Goal: Task Accomplishment & Management: Manage account settings

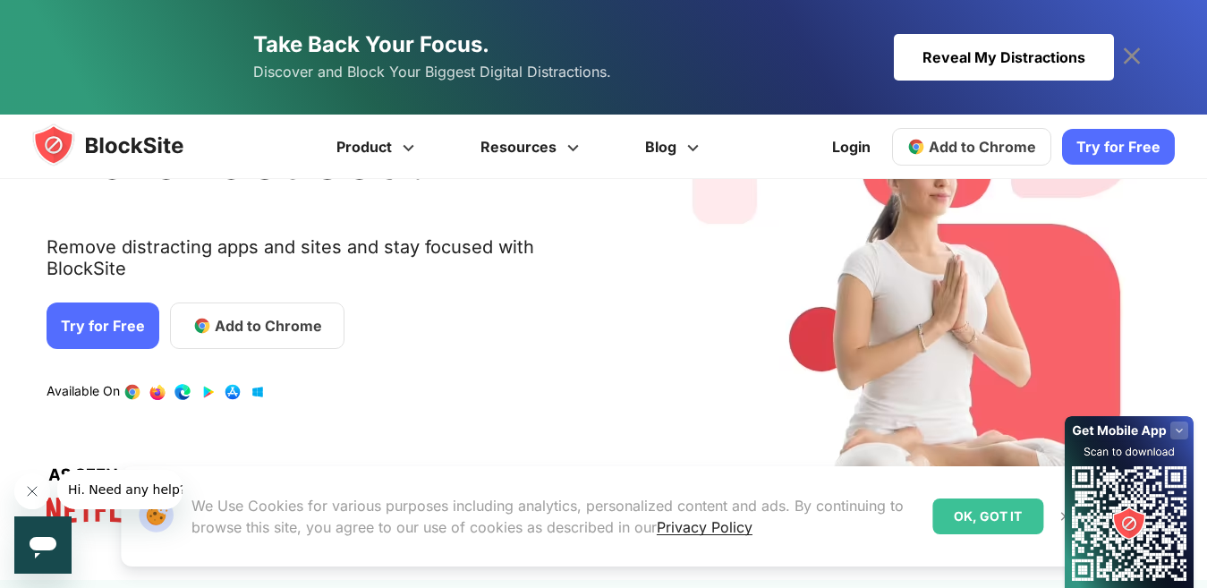
click at [200, 218] on div "Avoid distractions. Be more focused. Remove distracting apps and sites and stay…" at bounding box center [332, 290] width 571 height 526
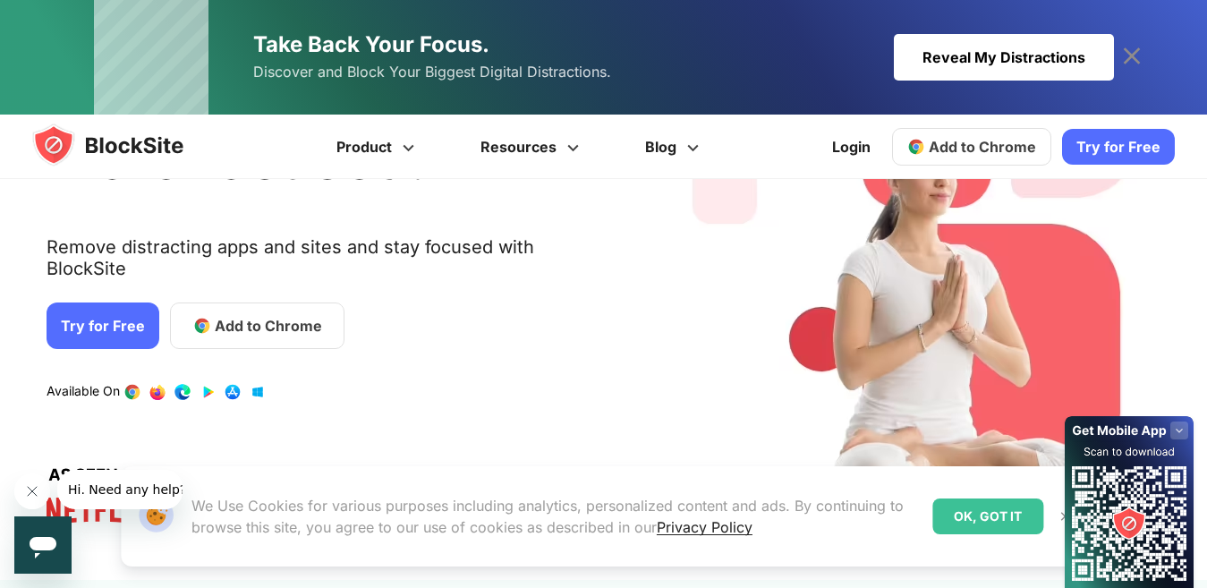
click at [932, 153] on span "Add to Chrome" at bounding box center [982, 147] width 107 height 18
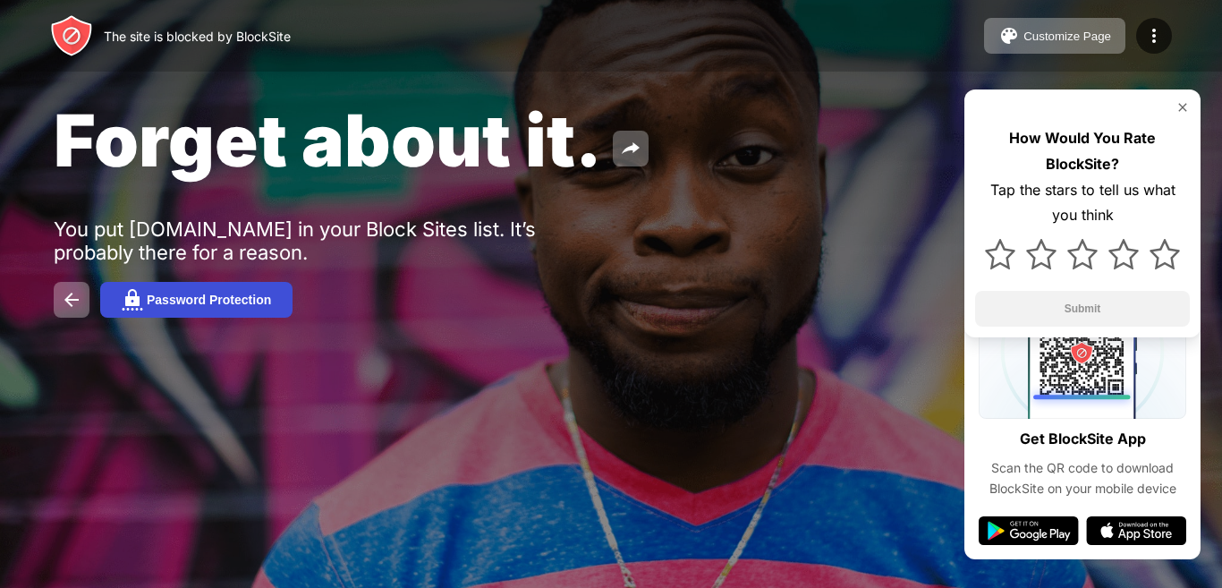
click at [166, 307] on button "Password Protection" at bounding box center [196, 300] width 192 height 36
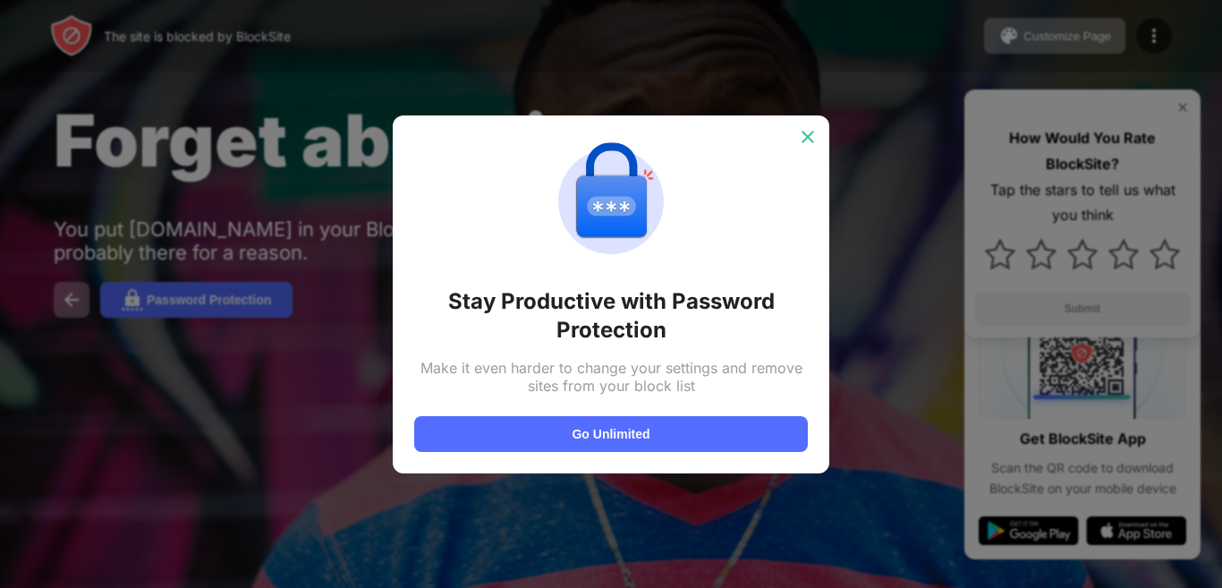
click at [805, 139] on img at bounding box center [808, 137] width 18 height 18
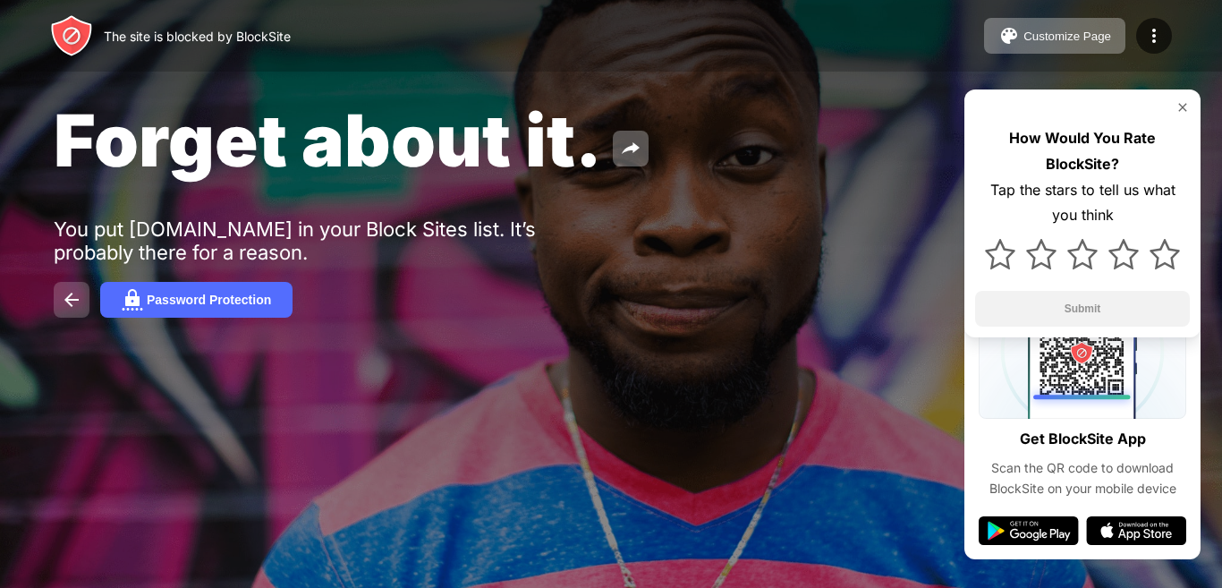
click at [72, 312] on button at bounding box center [72, 300] width 36 height 36
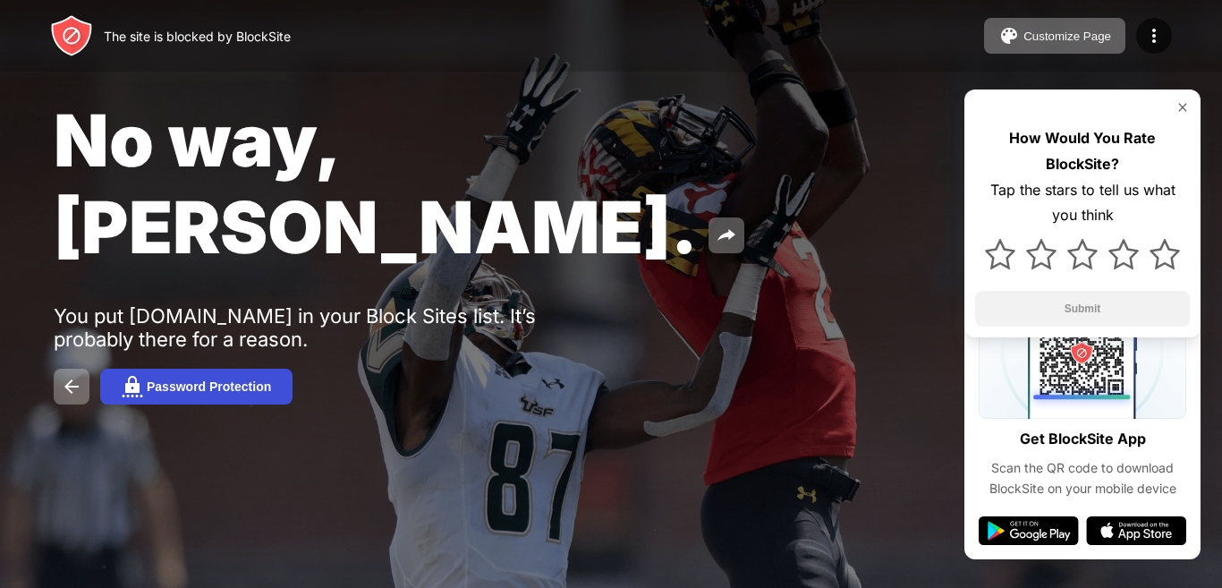
click at [175, 369] on button "Password Protection" at bounding box center [196, 387] width 192 height 36
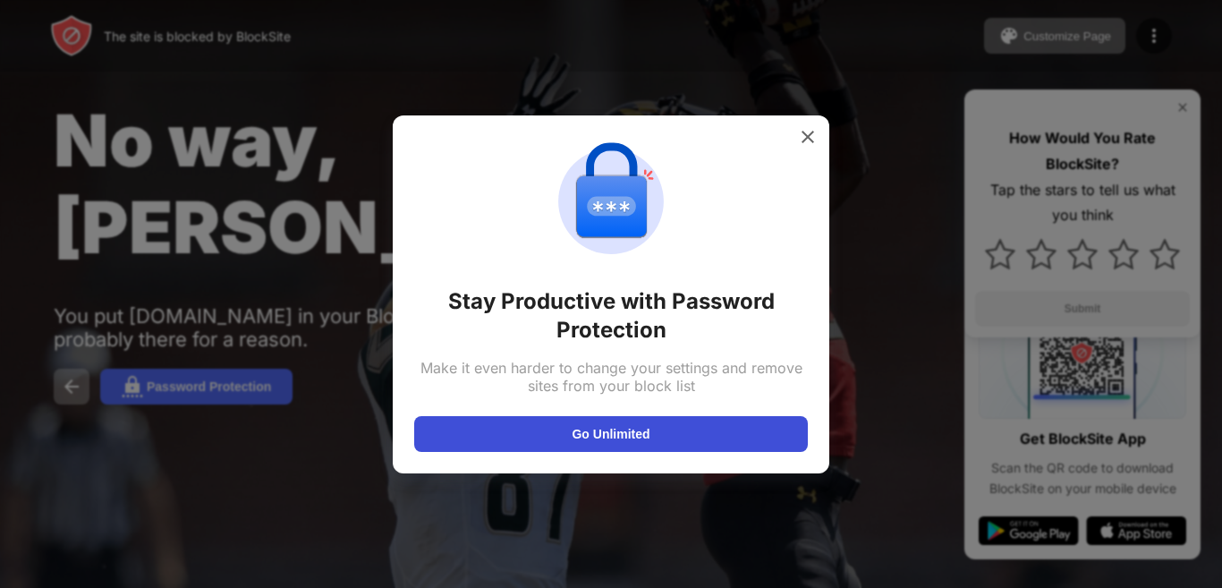
click at [524, 449] on button "Go Unlimited" at bounding box center [611, 434] width 394 height 36
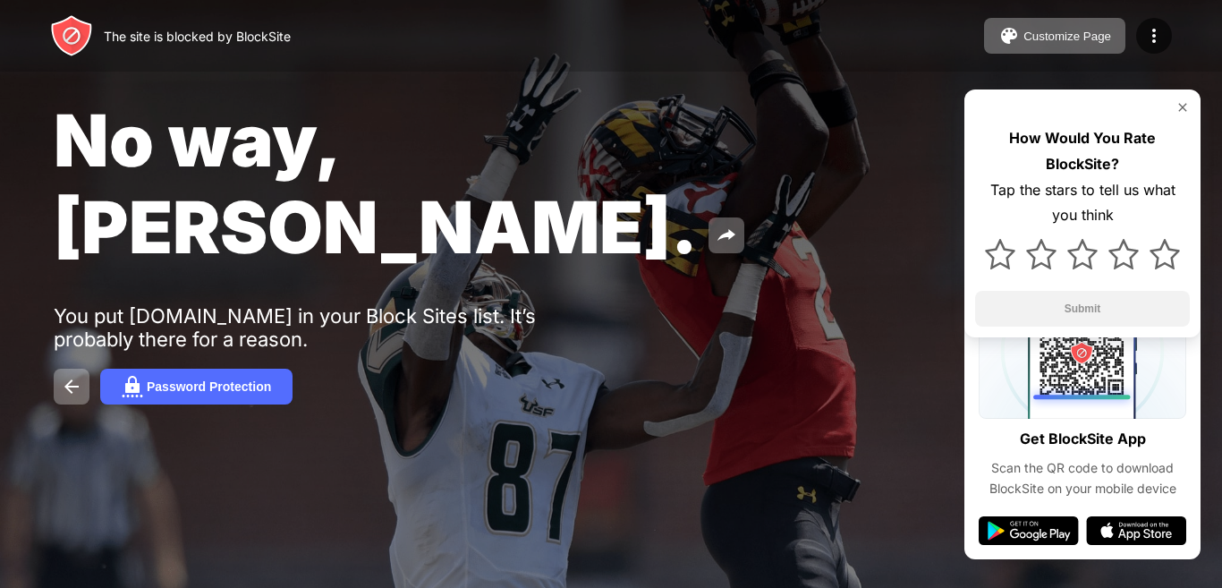
click at [1181, 116] on div "How Would You Rate BlockSite? Tap the stars to tell us what you think Submit" at bounding box center [1082, 213] width 236 height 248
click at [1181, 102] on img at bounding box center [1183, 107] width 14 height 14
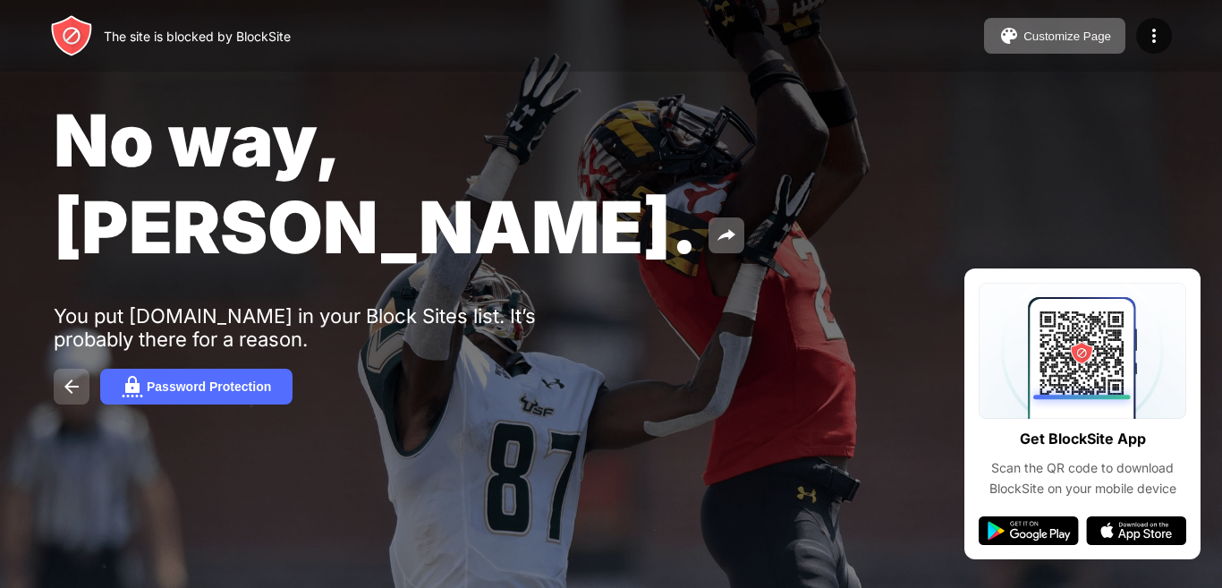
click at [68, 369] on button at bounding box center [72, 387] width 36 height 36
click at [72, 376] on img at bounding box center [71, 386] width 21 height 21
click at [1043, 33] on div "Customize Page" at bounding box center [1068, 36] width 88 height 13
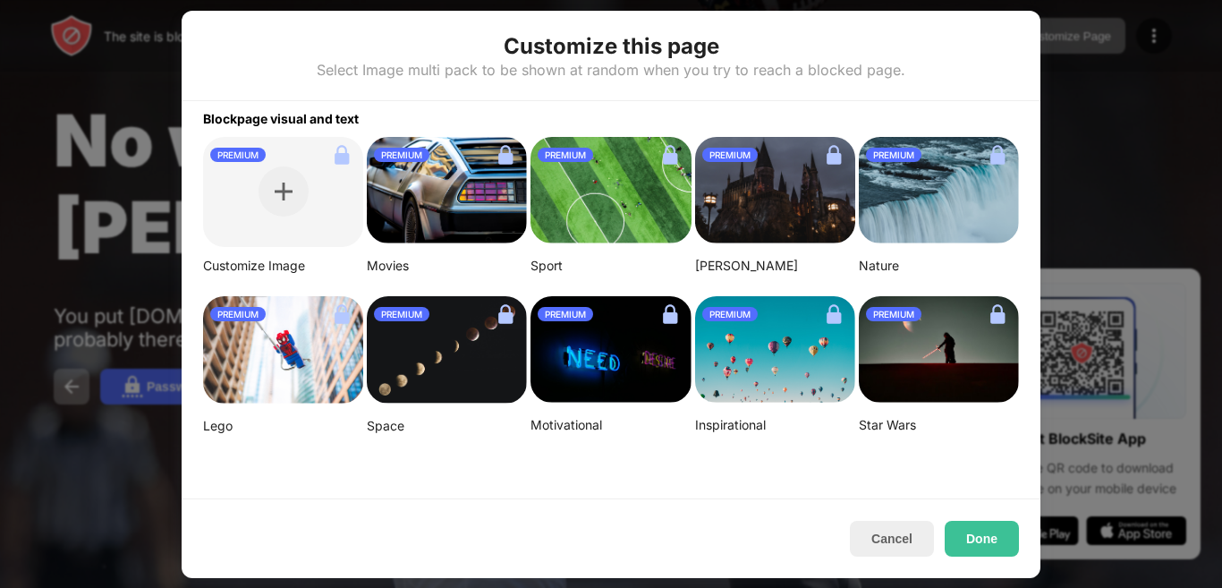
click at [1091, 110] on div at bounding box center [611, 294] width 1222 height 588
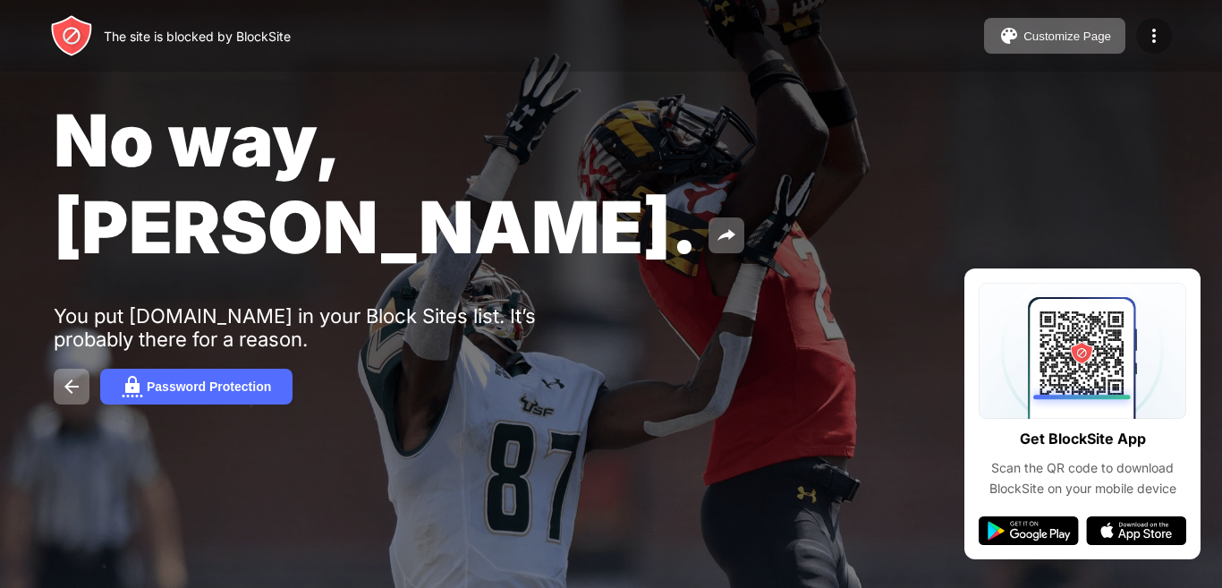
click at [1151, 23] on div at bounding box center [1154, 36] width 36 height 36
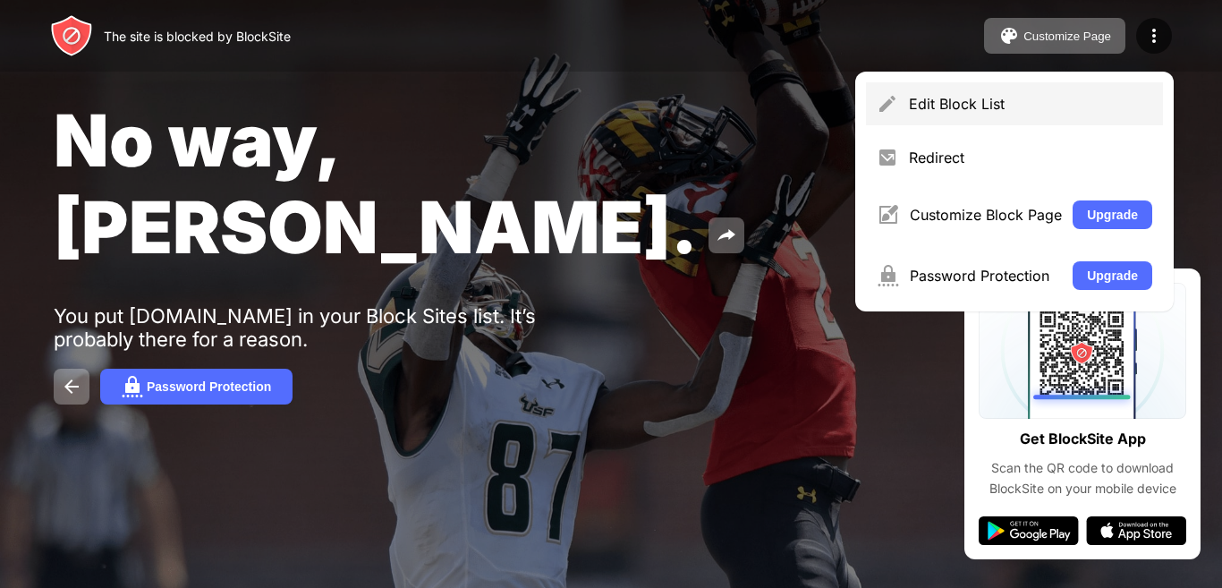
click at [976, 118] on div "Edit Block List" at bounding box center [1014, 103] width 297 height 43
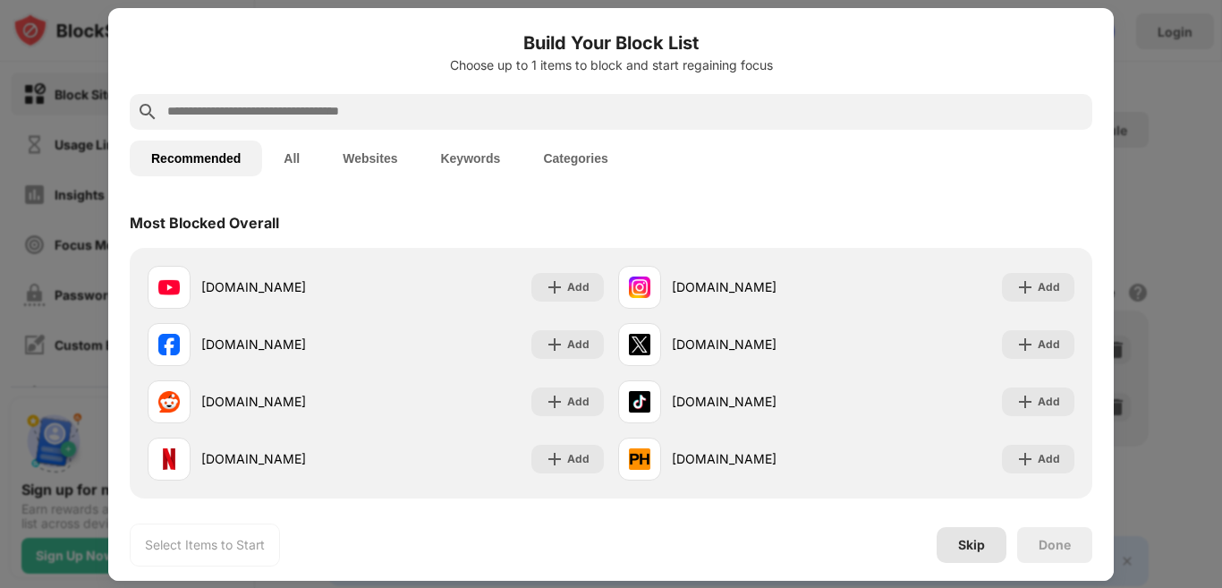
click at [966, 542] on div "Skip" at bounding box center [971, 545] width 27 height 14
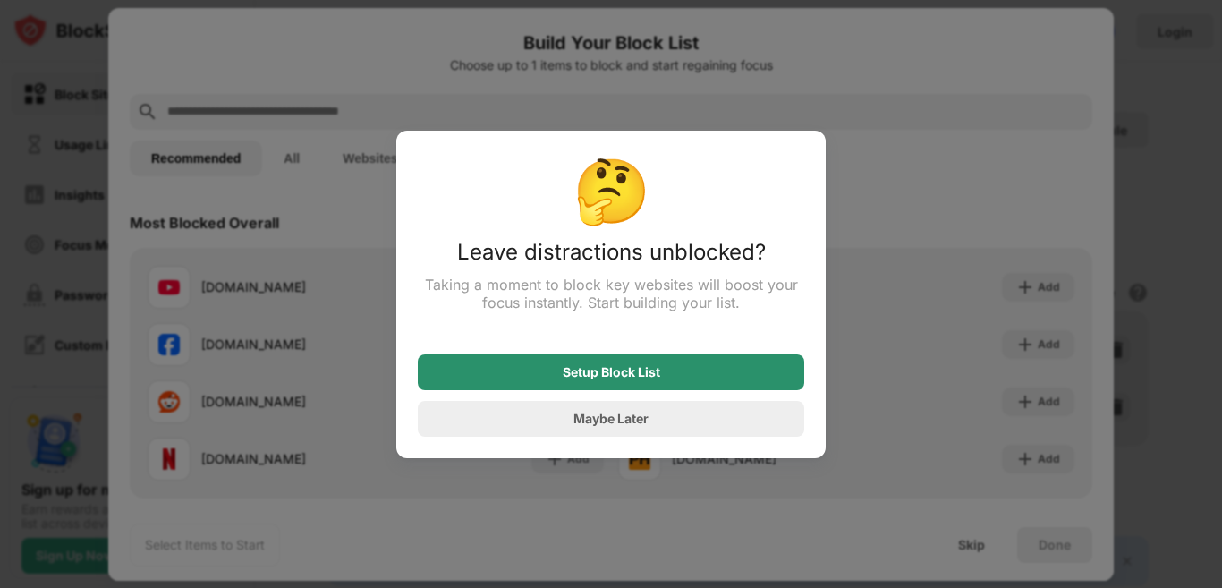
click at [655, 372] on div "Setup Block List" at bounding box center [612, 372] width 98 height 14
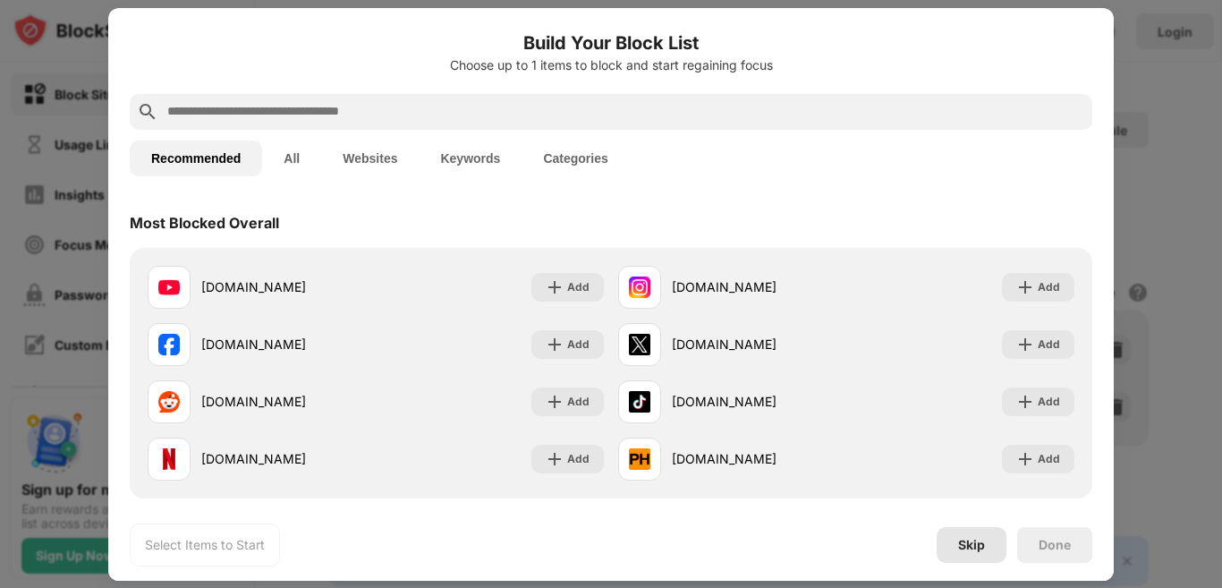
click at [967, 542] on div "Skip" at bounding box center [971, 545] width 27 height 14
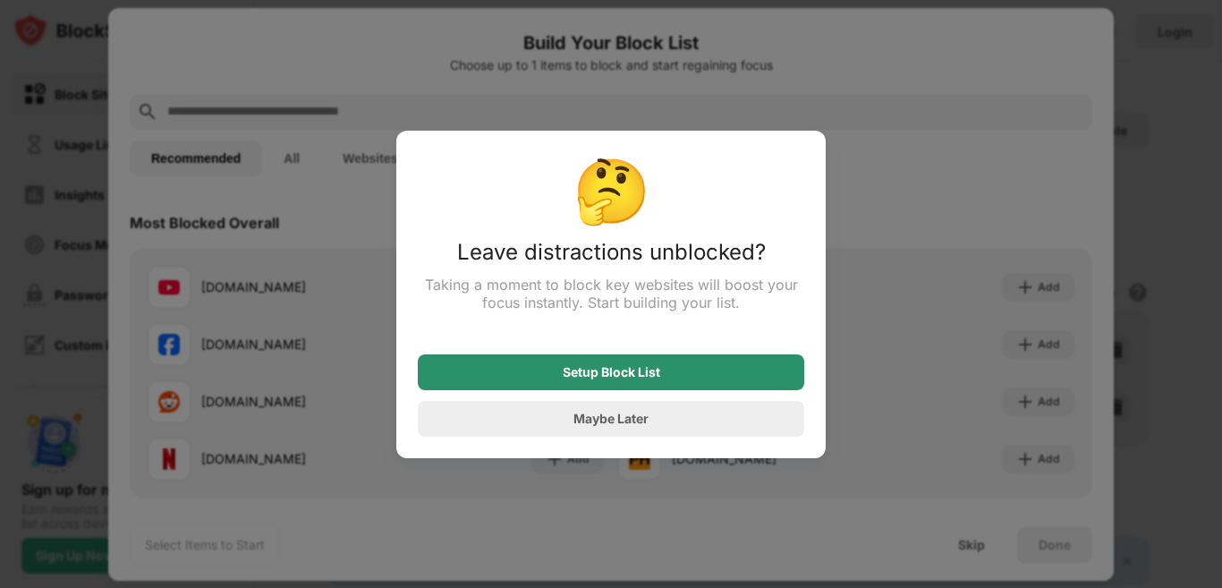
click at [649, 368] on div "Setup Block List" at bounding box center [612, 372] width 98 height 14
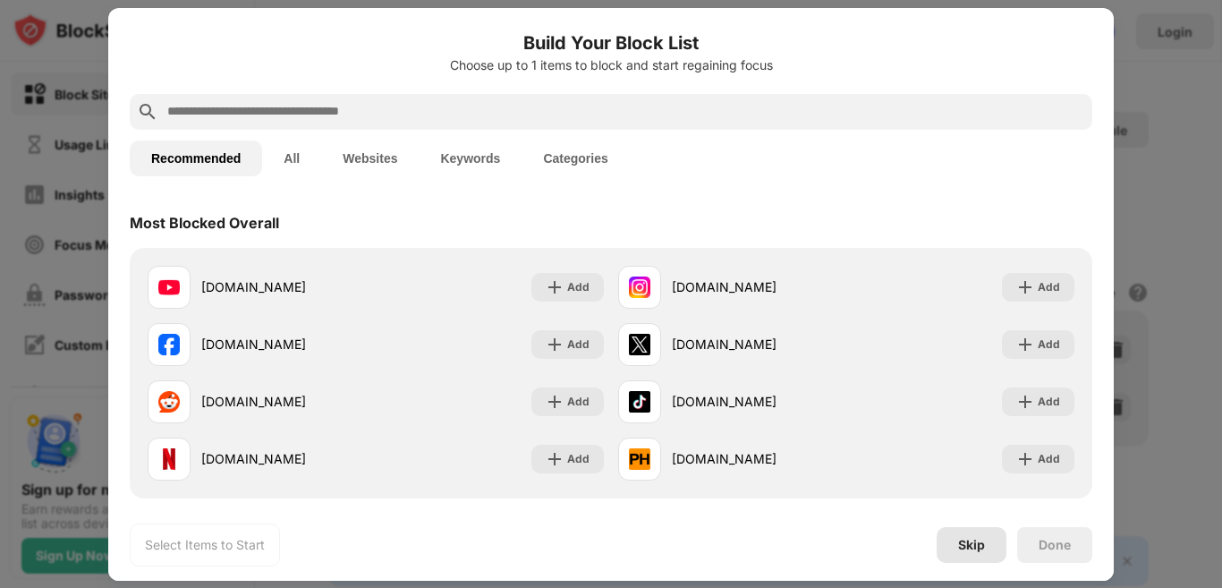
click at [987, 542] on div "Skip" at bounding box center [972, 545] width 70 height 36
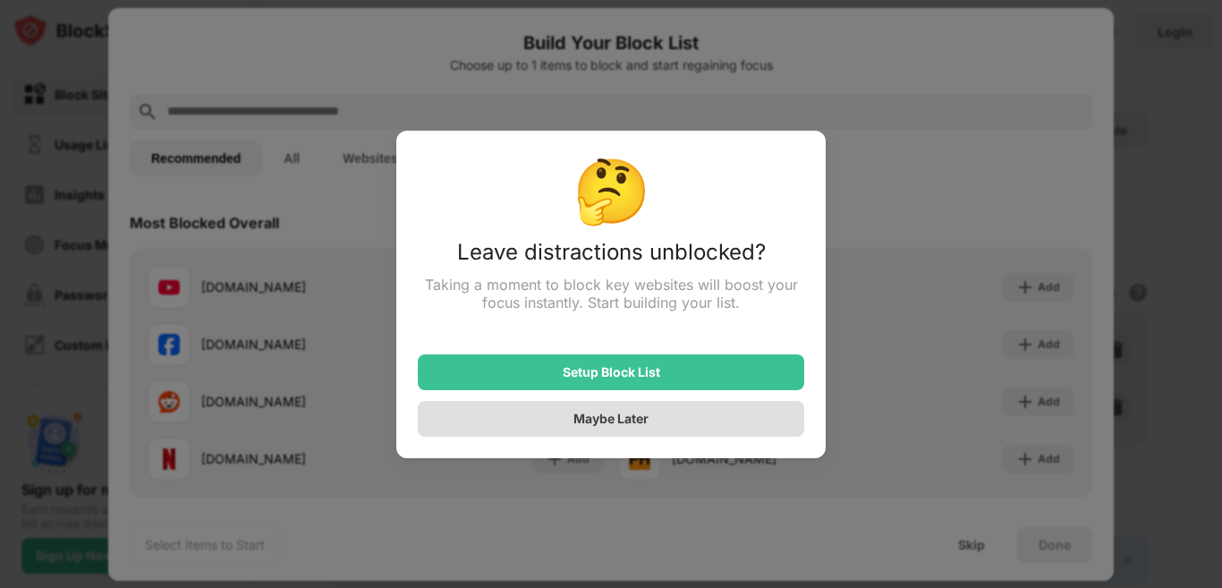
click at [705, 417] on div "Maybe Later" at bounding box center [611, 419] width 387 height 36
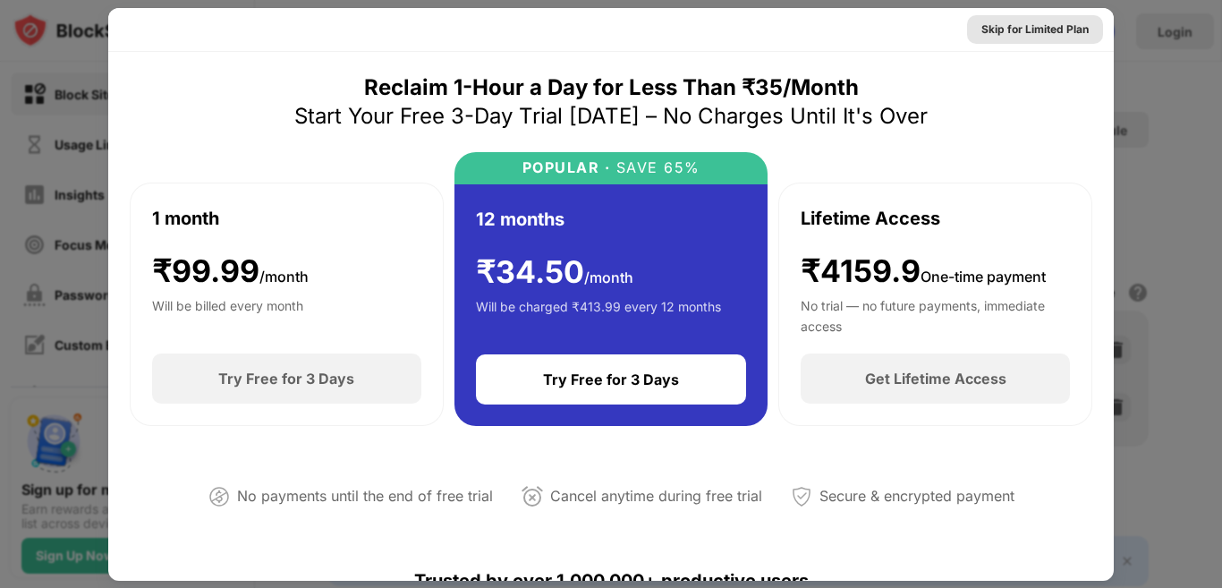
click at [1075, 32] on div "Skip for Limited Plan" at bounding box center [1035, 29] width 136 height 29
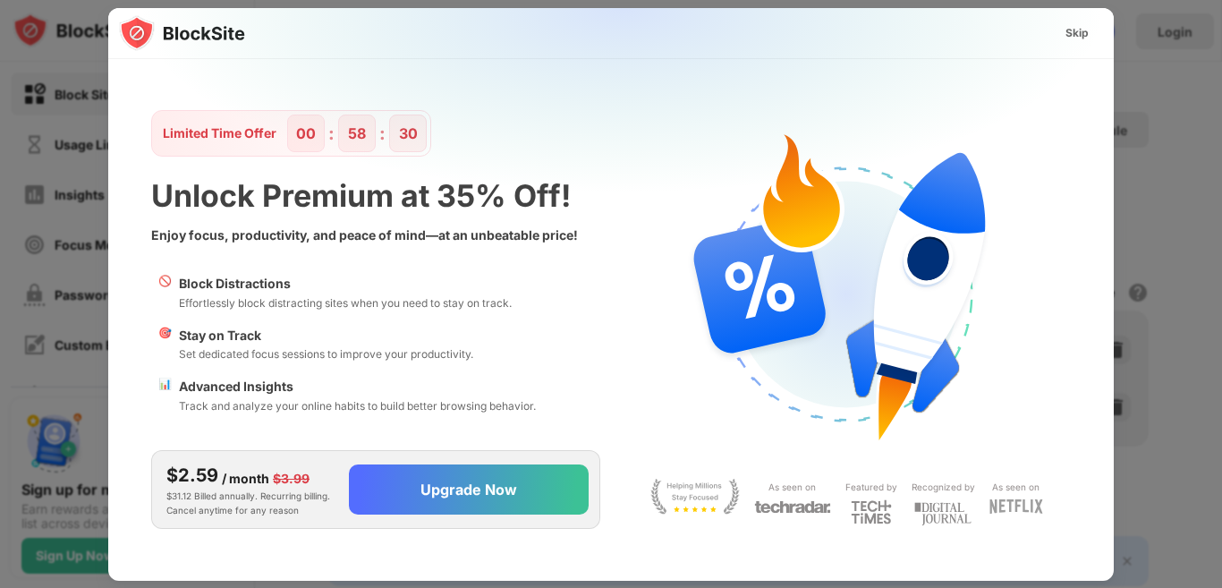
click at [1075, 32] on div "Skip" at bounding box center [1077, 33] width 23 height 18
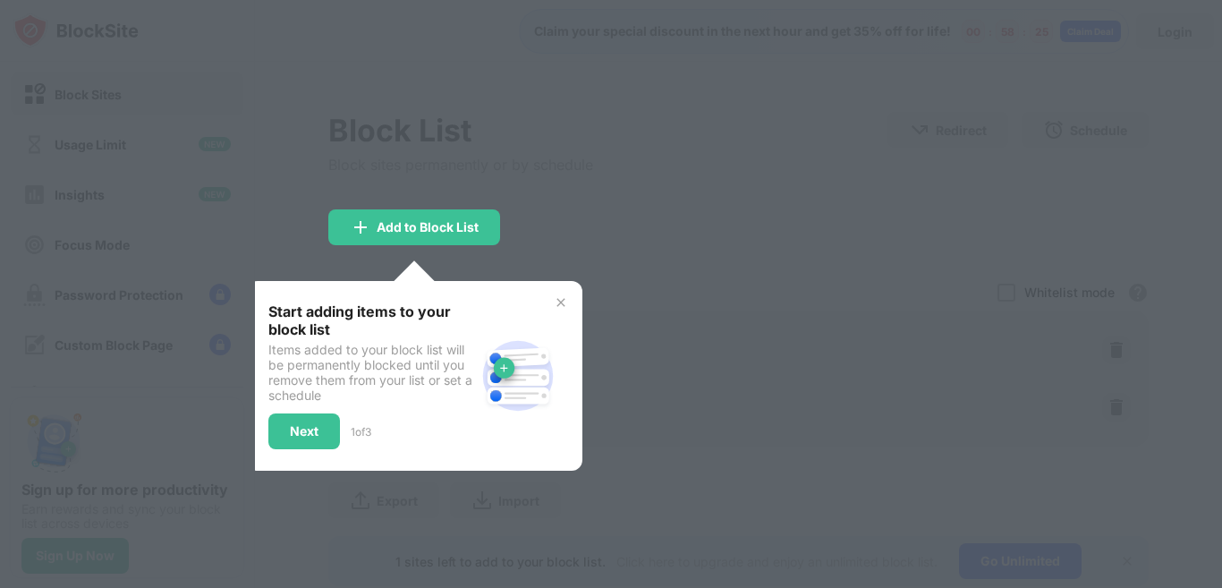
click at [550, 307] on div "Start adding items to your block list Items added to your block list will be pe…" at bounding box center [414, 375] width 293 height 147
click at [554, 303] on img at bounding box center [561, 302] width 14 height 14
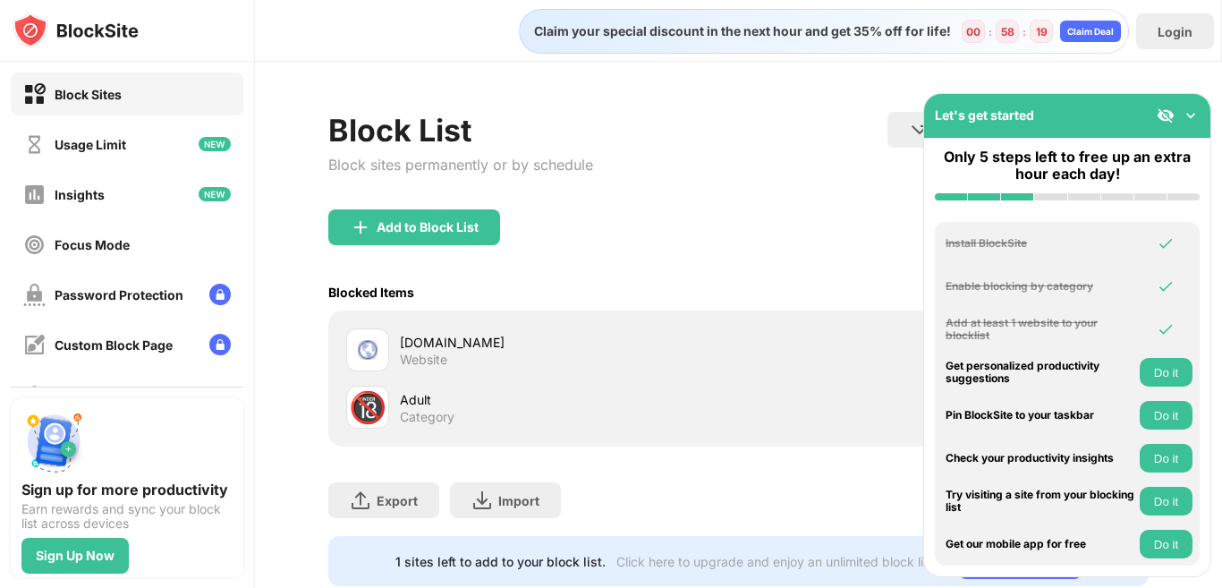
drag, startPoint x: 493, startPoint y: 353, endPoint x: 429, endPoint y: 351, distance: 64.5
click at [429, 352] on div "Website" at bounding box center [423, 360] width 47 height 16
drag, startPoint x: 429, startPoint y: 351, endPoint x: 472, endPoint y: 379, distance: 51.6
click at [472, 379] on div "🔞 Adult Category" at bounding box center [738, 406] width 799 height 57
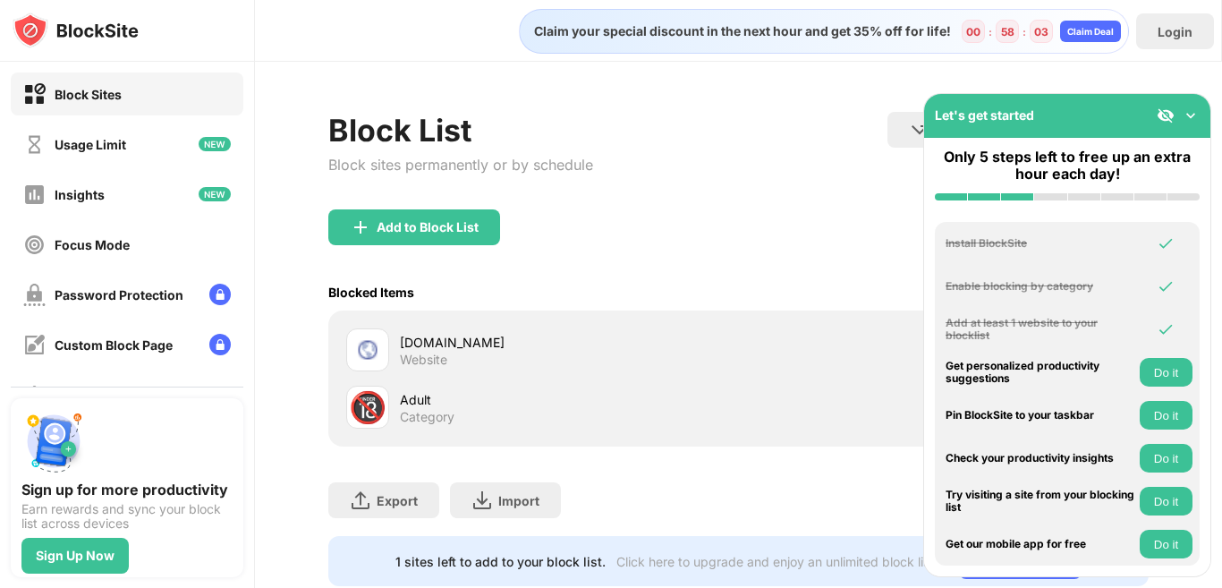
click at [455, 343] on div "[DOMAIN_NAME]" at bounding box center [569, 342] width 339 height 19
click at [1159, 106] on img at bounding box center [1166, 115] width 18 height 18
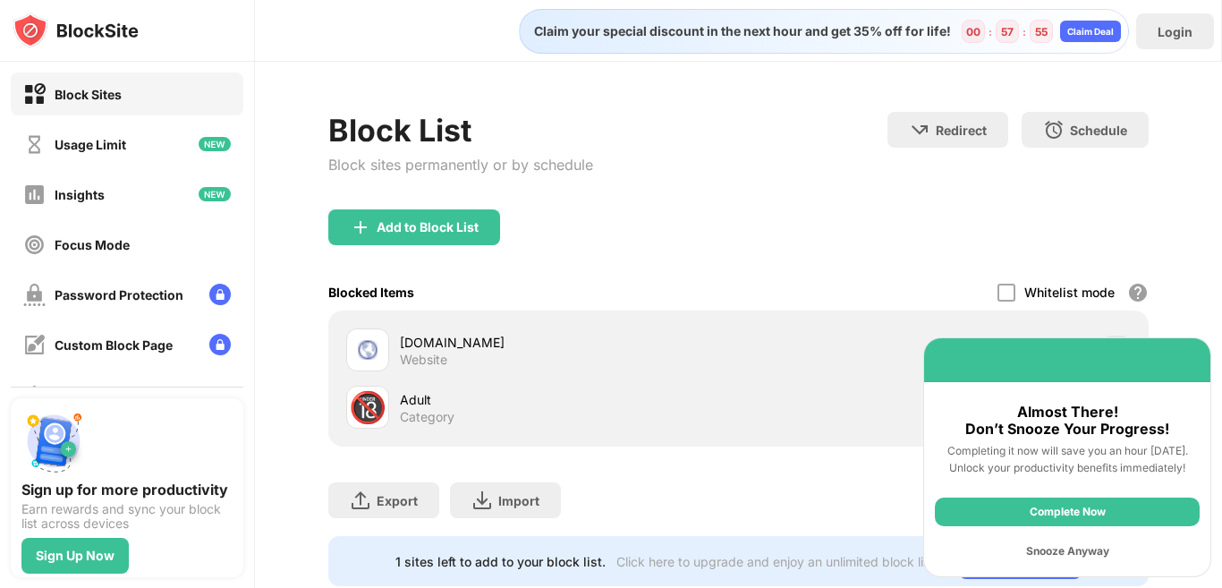
click at [908, 198] on div "Block List Block sites permanently or by schedule Redirect Choose a site to be …" at bounding box center [738, 161] width 820 height 98
click at [797, 203] on div "Block List Block sites permanently or by schedule Redirect Choose a site to be …" at bounding box center [738, 161] width 820 height 98
click at [782, 240] on div "Add to Block List" at bounding box center [738, 241] width 820 height 64
click at [623, 164] on div "Block List Block sites permanently or by schedule Redirect Choose a site to be …" at bounding box center [738, 161] width 820 height 98
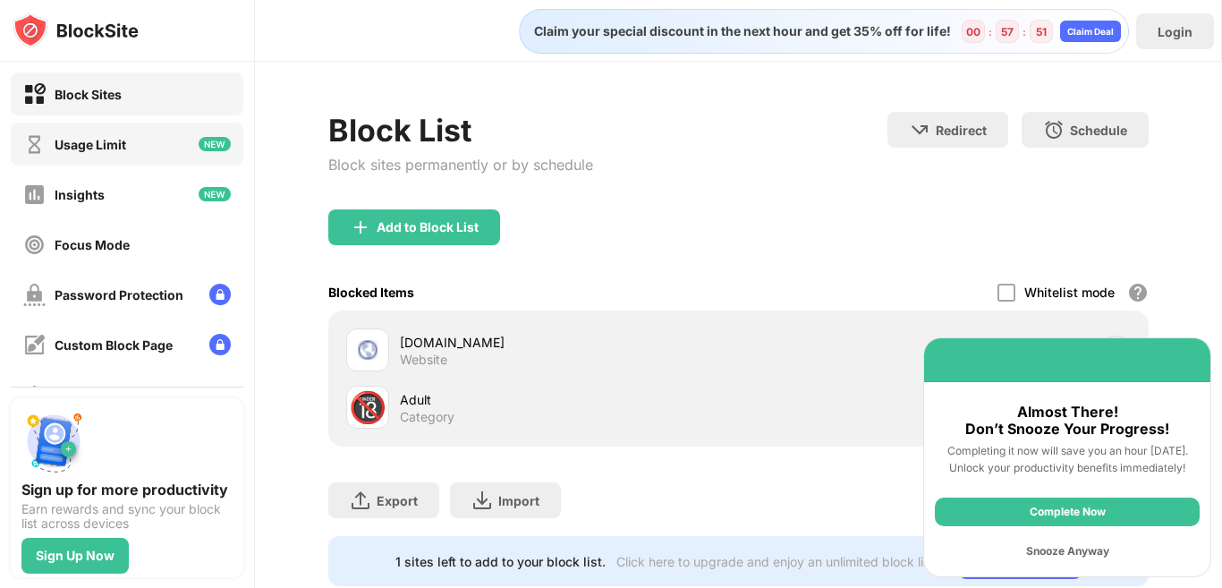
click at [156, 139] on div "Usage Limit" at bounding box center [127, 144] width 233 height 43
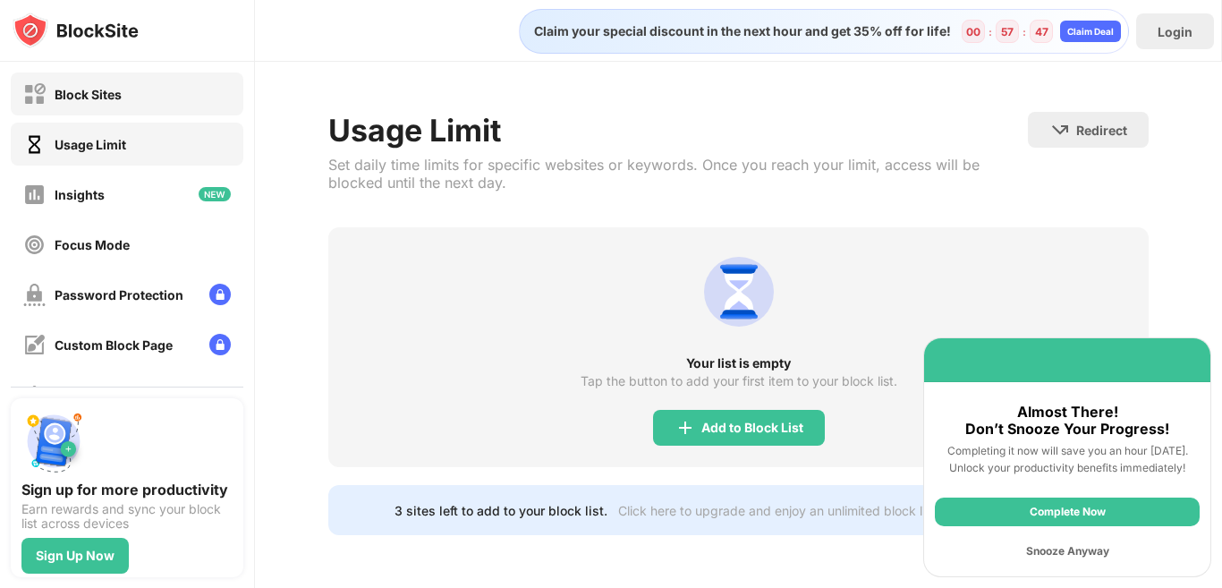
click at [88, 81] on div "Block Sites" at bounding box center [127, 93] width 233 height 43
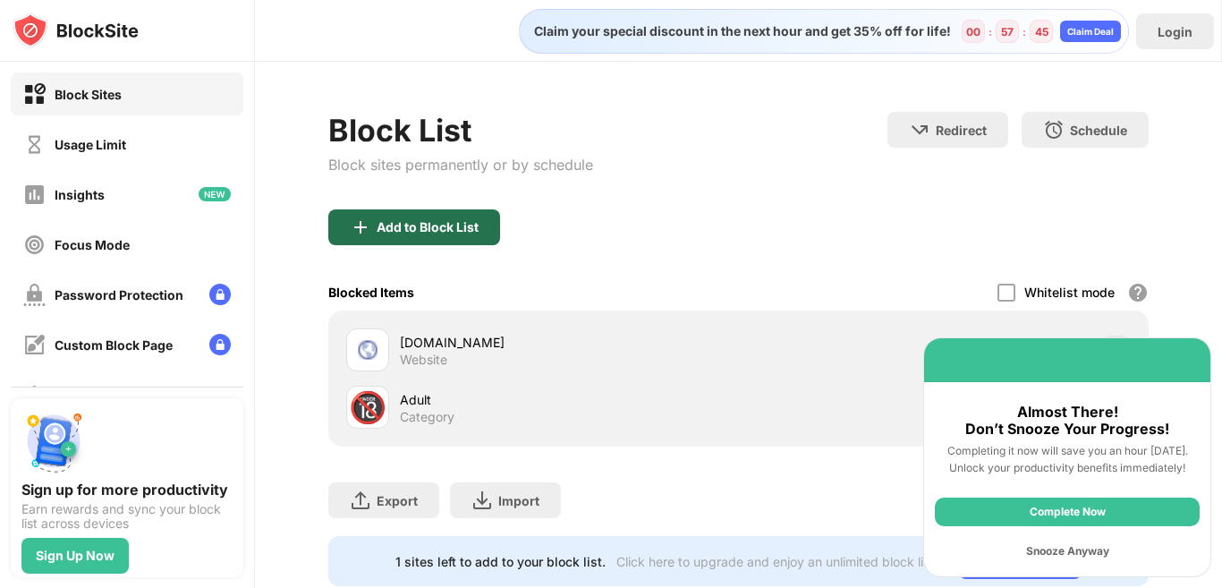
click at [441, 211] on div "Add to Block List" at bounding box center [414, 227] width 172 height 36
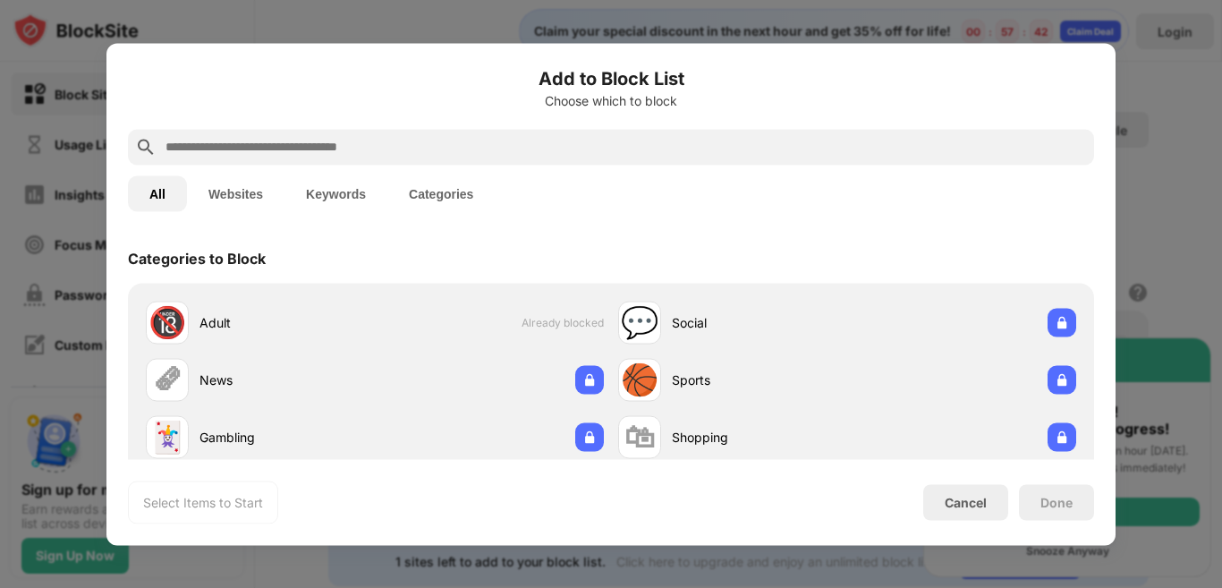
click at [216, 197] on button "Websites" at bounding box center [236, 193] width 98 height 36
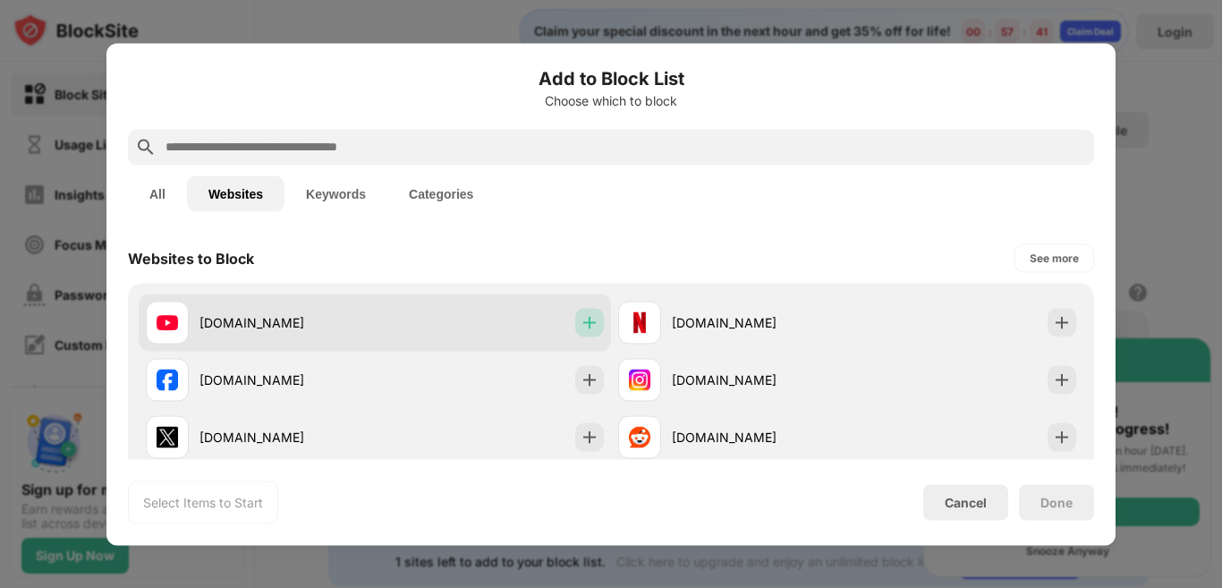
click at [584, 326] on img at bounding box center [590, 322] width 18 height 18
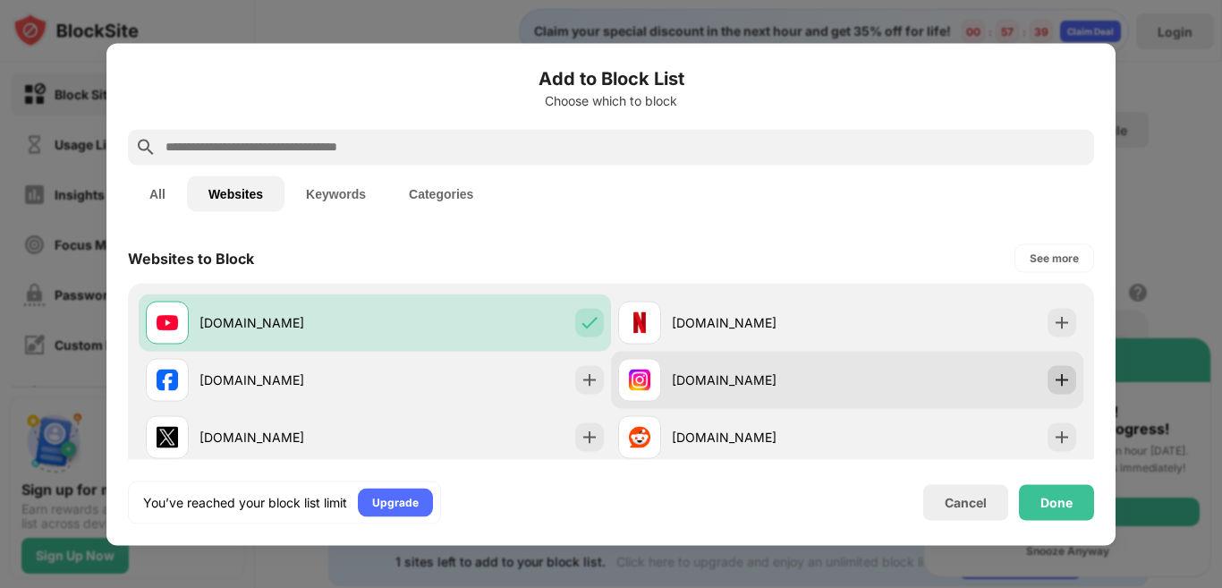
click at [1053, 378] on img at bounding box center [1062, 379] width 18 height 18
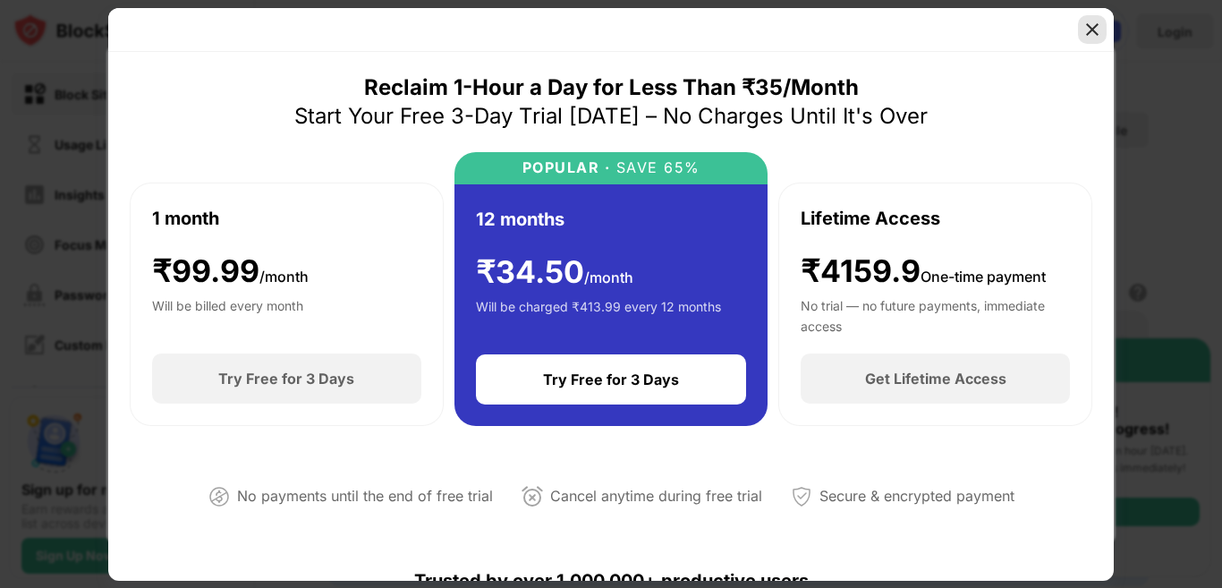
click at [1097, 33] on img at bounding box center [1092, 30] width 18 height 18
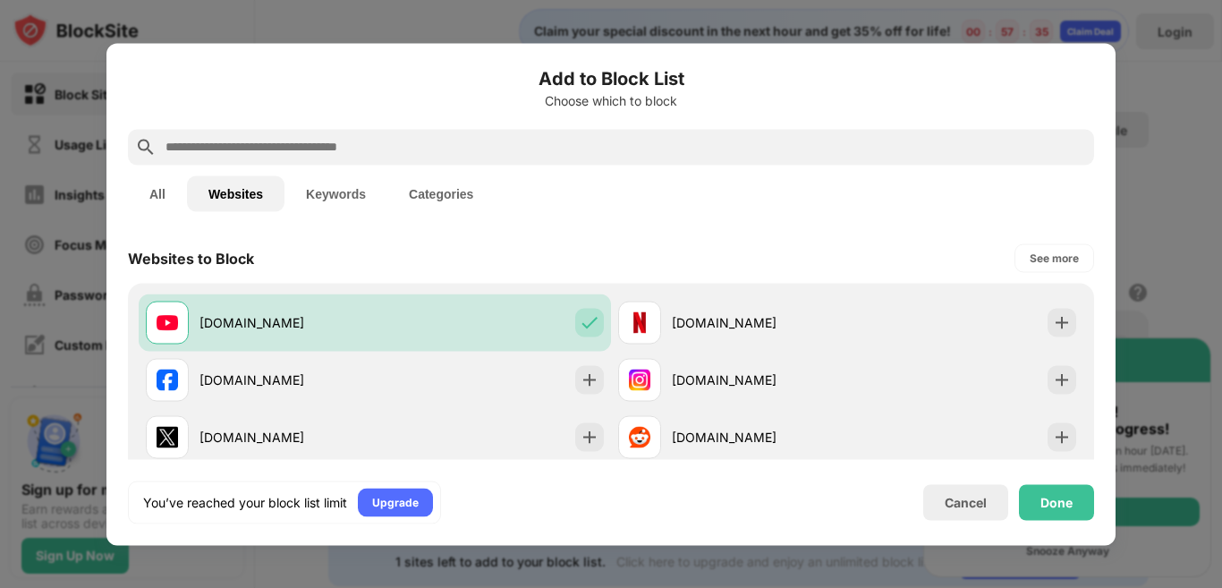
click at [1185, 128] on div at bounding box center [611, 294] width 1222 height 588
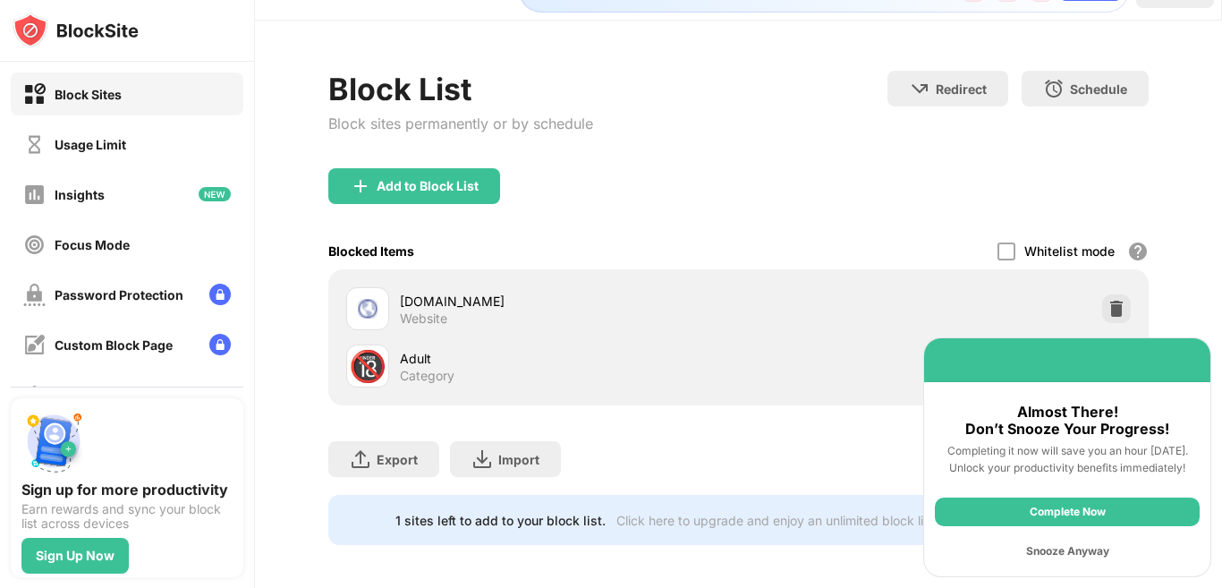
scroll to position [64, 0]
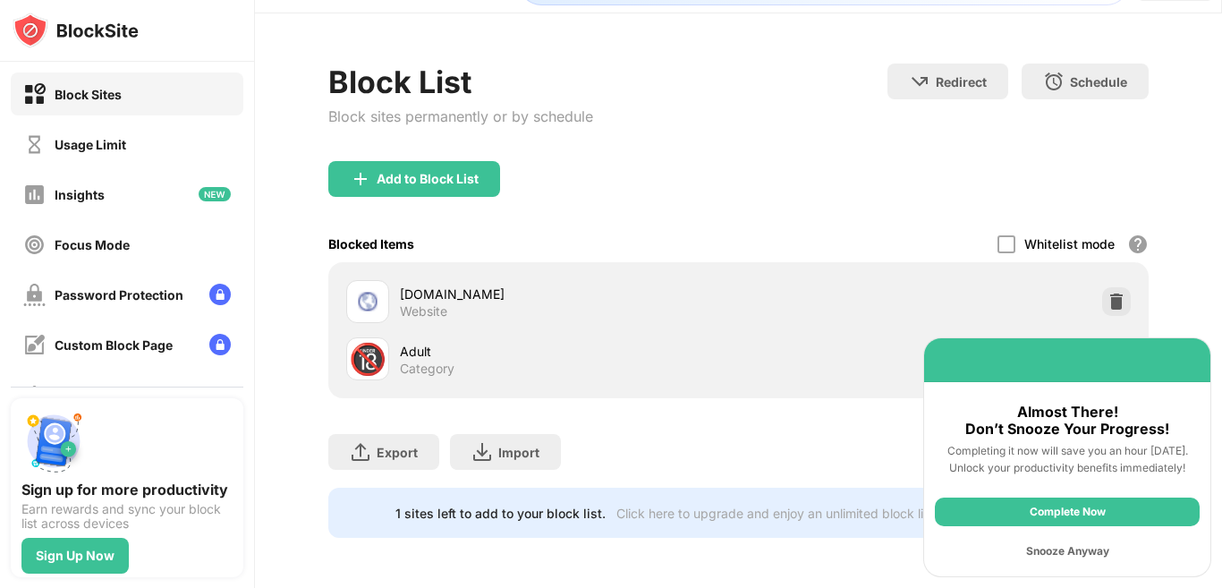
drag, startPoint x: 1092, startPoint y: 362, endPoint x: 1013, endPoint y: 416, distance: 95.3
click at [1013, 416] on div "Almost There! Don’t Snooze Your Progress! Completing it now will save you an ho…" at bounding box center [1067, 457] width 288 height 240
click at [1108, 293] on img at bounding box center [1117, 302] width 18 height 18
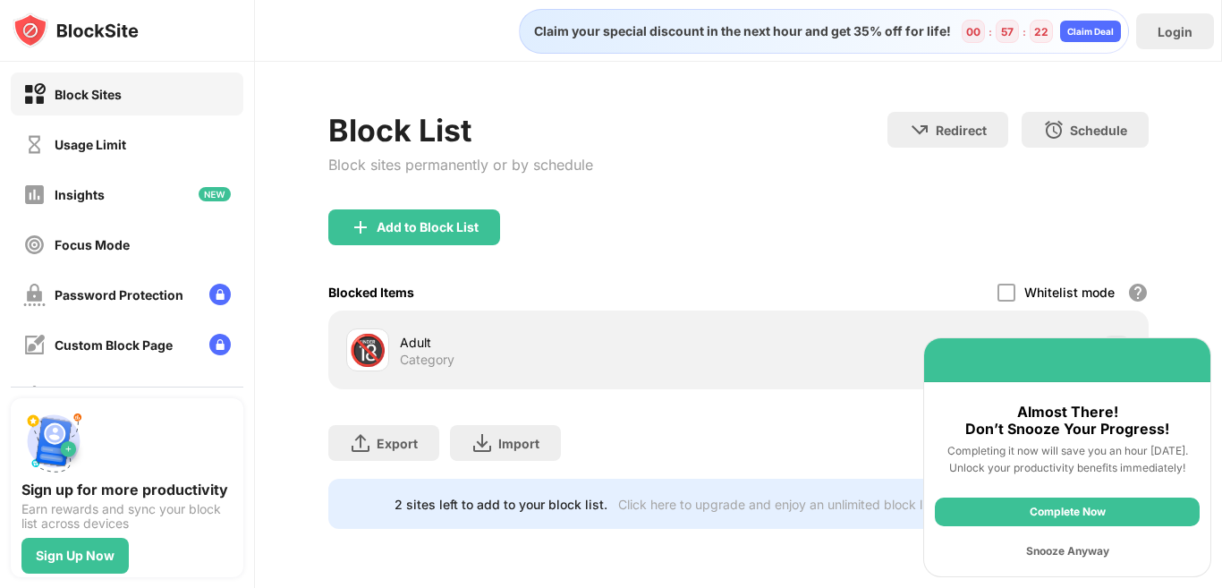
scroll to position [0, 0]
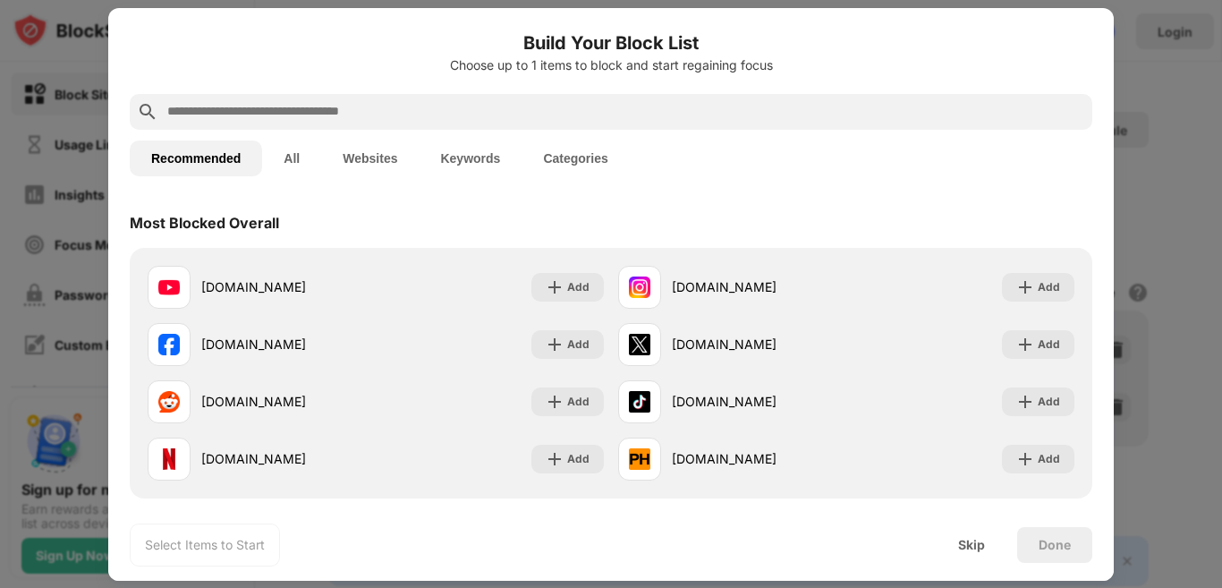
click at [298, 153] on button "All" at bounding box center [291, 158] width 59 height 36
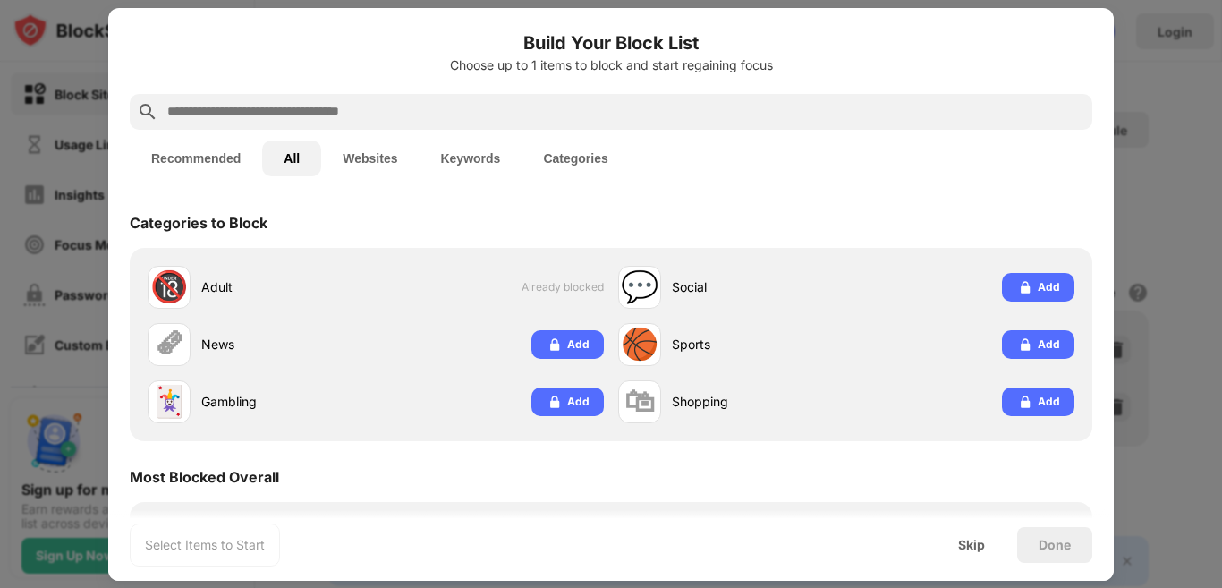
click at [182, 158] on button "Recommended" at bounding box center [196, 158] width 132 height 36
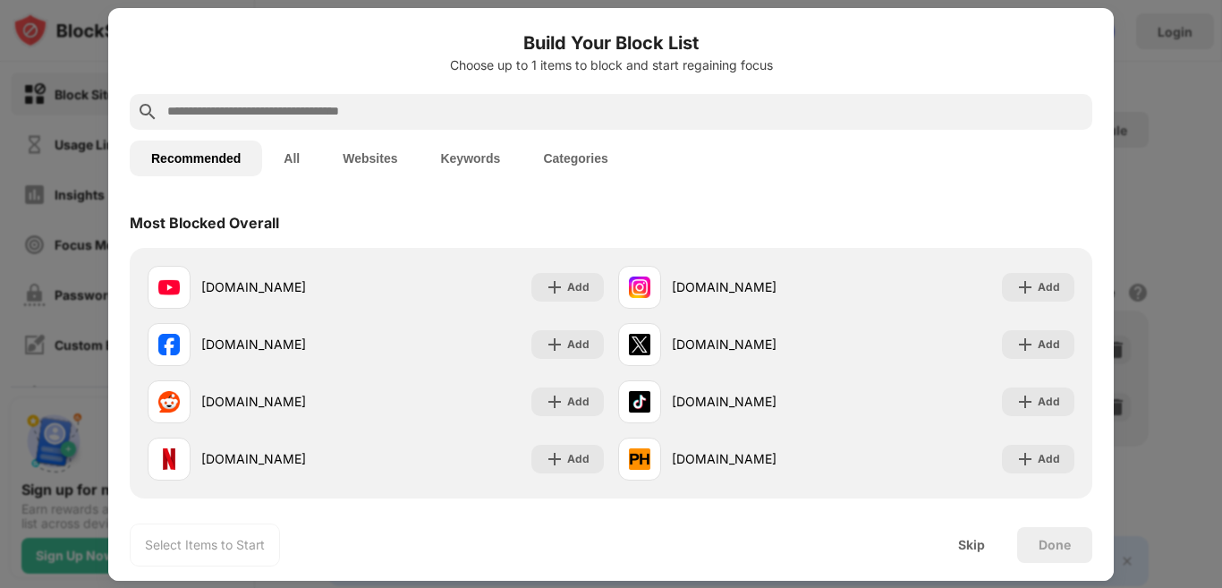
click at [380, 168] on button "Websites" at bounding box center [370, 158] width 98 height 36
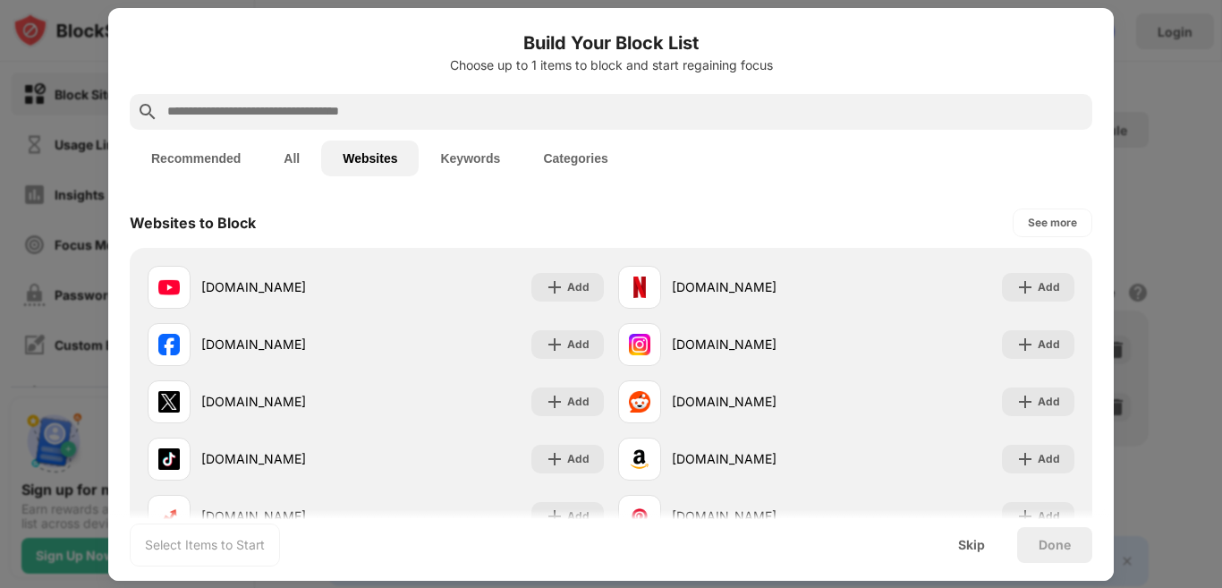
click at [490, 163] on button "Keywords" at bounding box center [470, 158] width 103 height 36
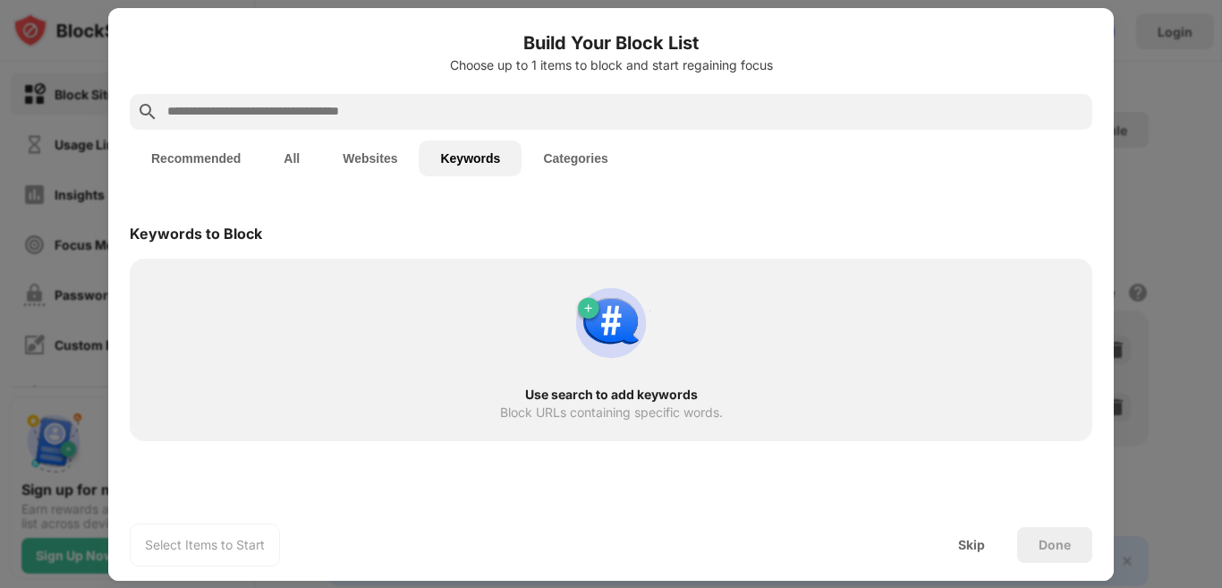
click at [571, 162] on button "Categories" at bounding box center [575, 158] width 107 height 36
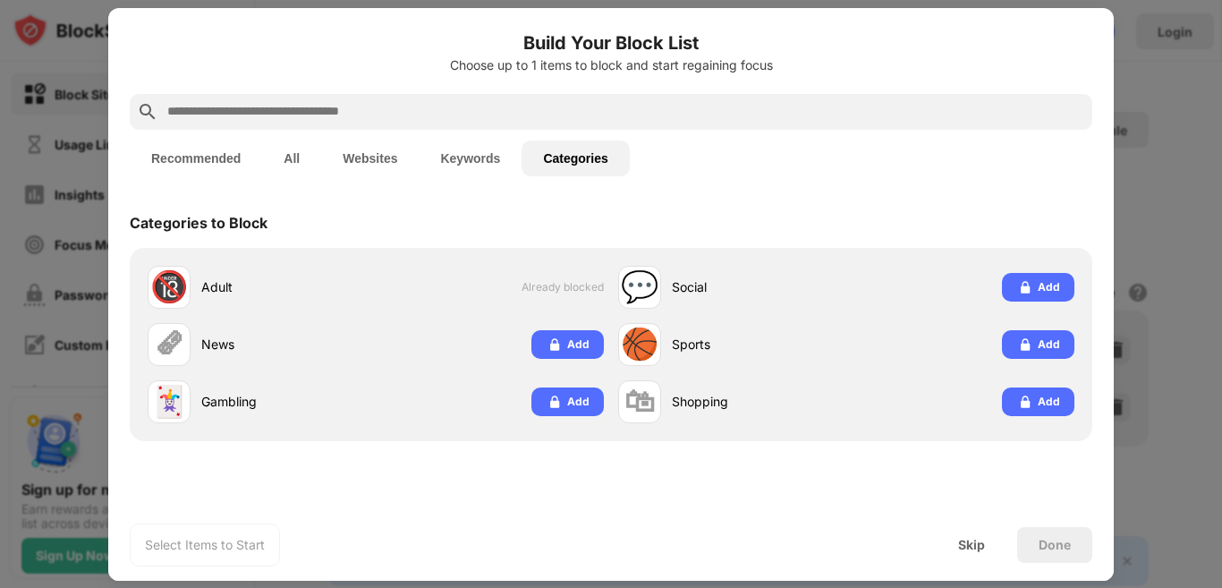
click at [166, 164] on button "Recommended" at bounding box center [196, 158] width 132 height 36
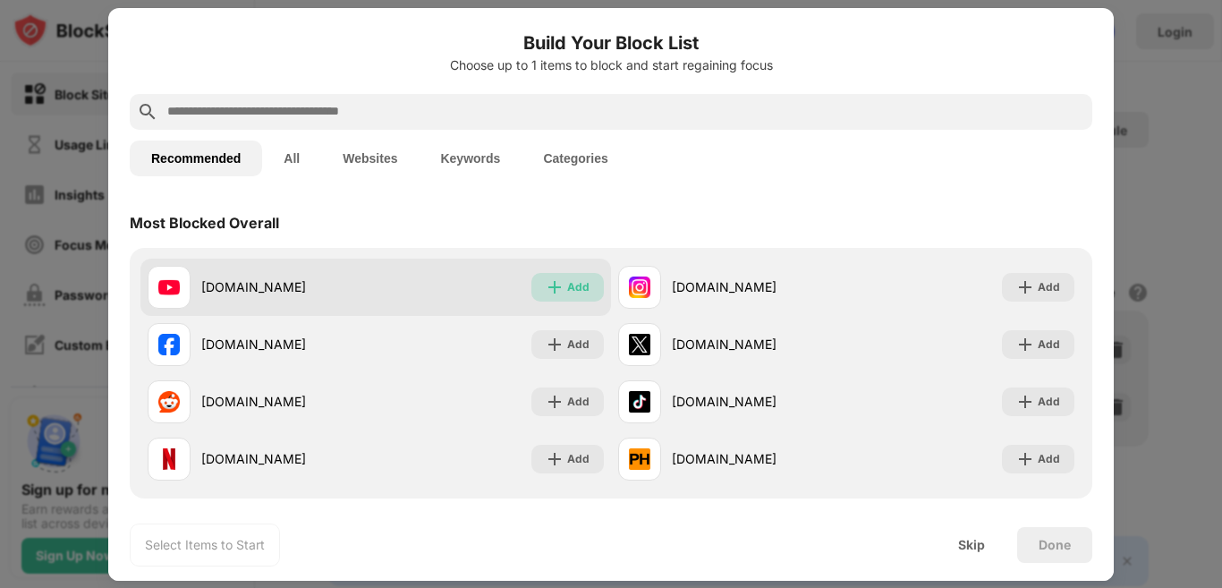
click at [567, 286] on div "Add" at bounding box center [578, 287] width 22 height 18
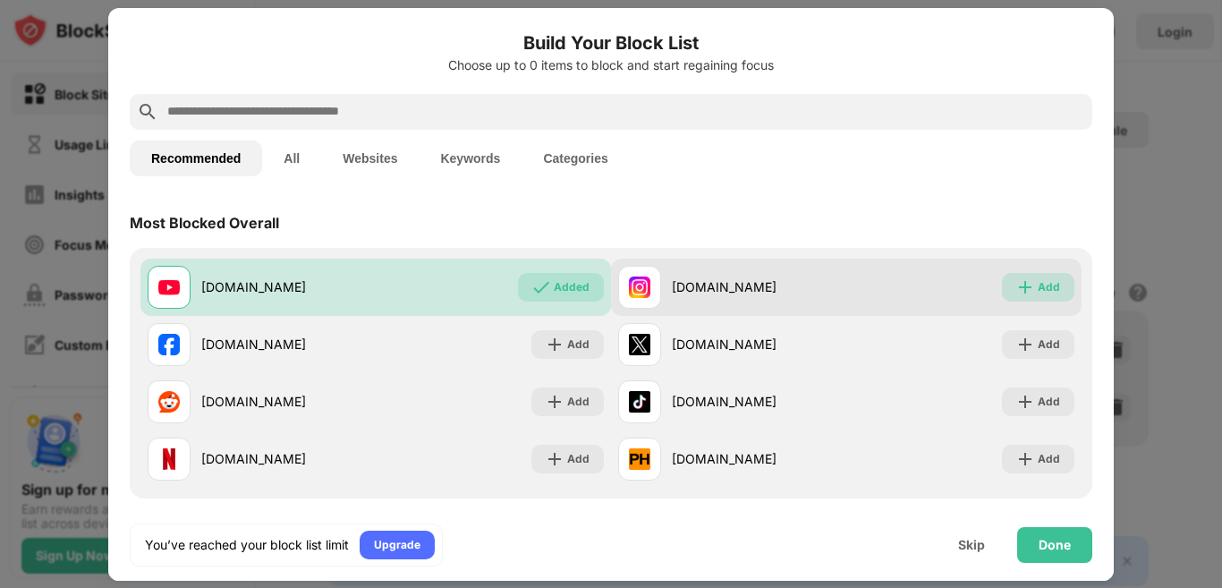
click at [1038, 285] on div "Add" at bounding box center [1049, 287] width 22 height 18
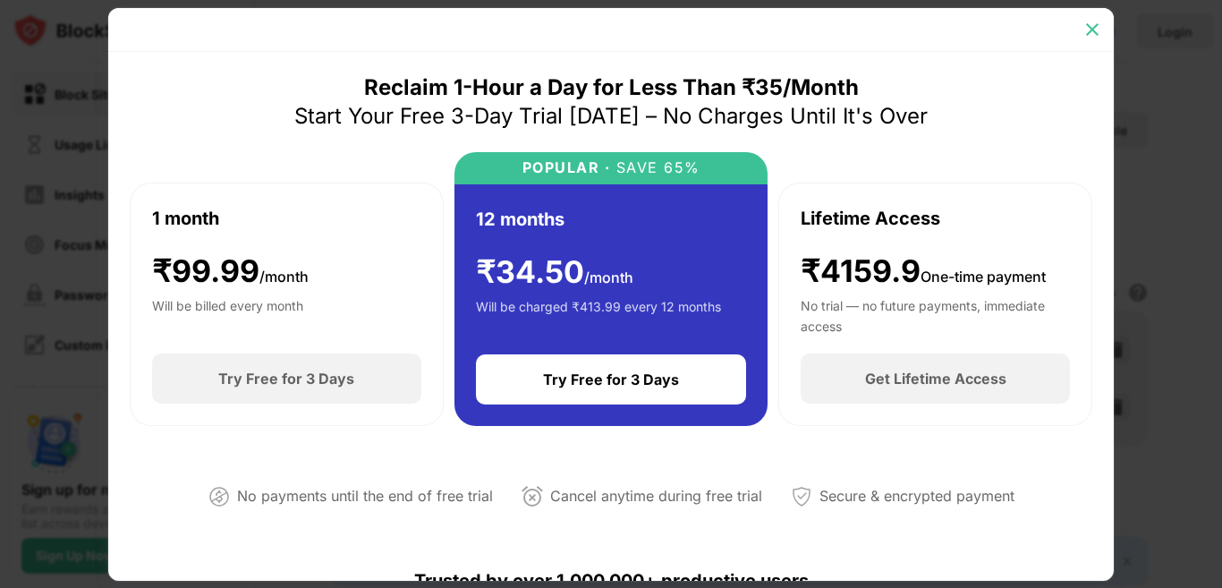
click at [1085, 25] on img at bounding box center [1092, 30] width 18 height 18
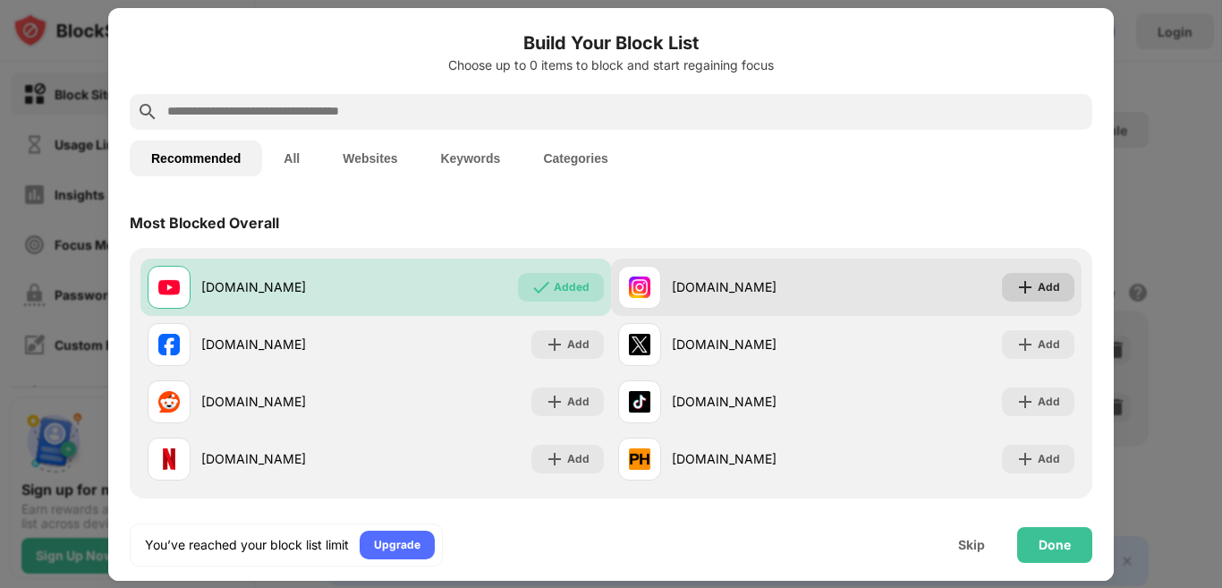
click at [1038, 285] on div "Add" at bounding box center [1049, 287] width 22 height 18
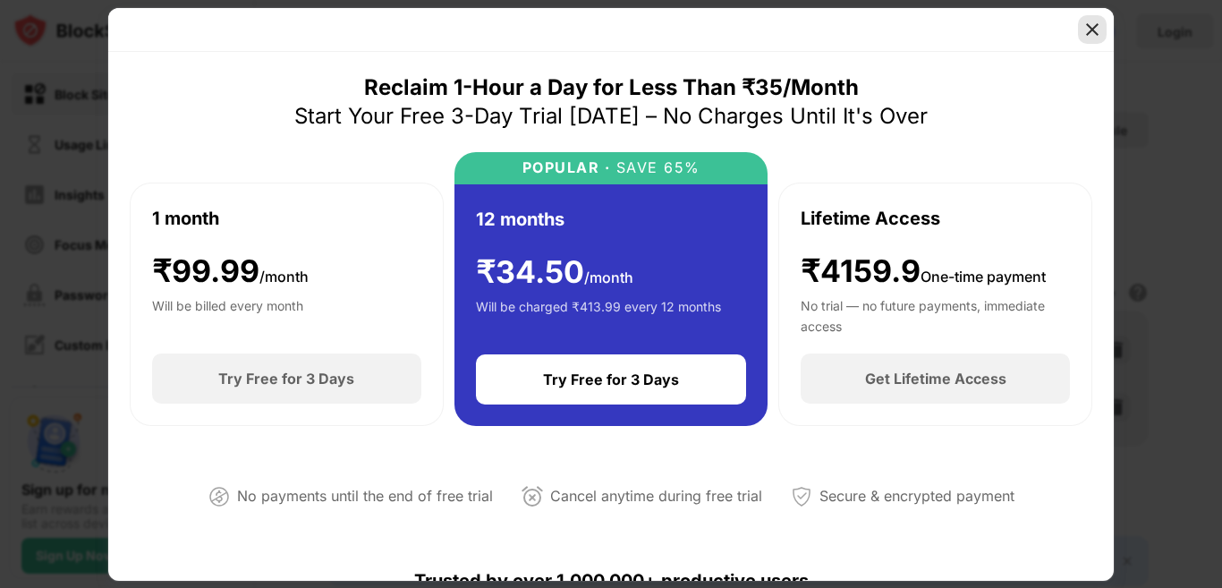
click at [1092, 32] on img at bounding box center [1092, 30] width 18 height 18
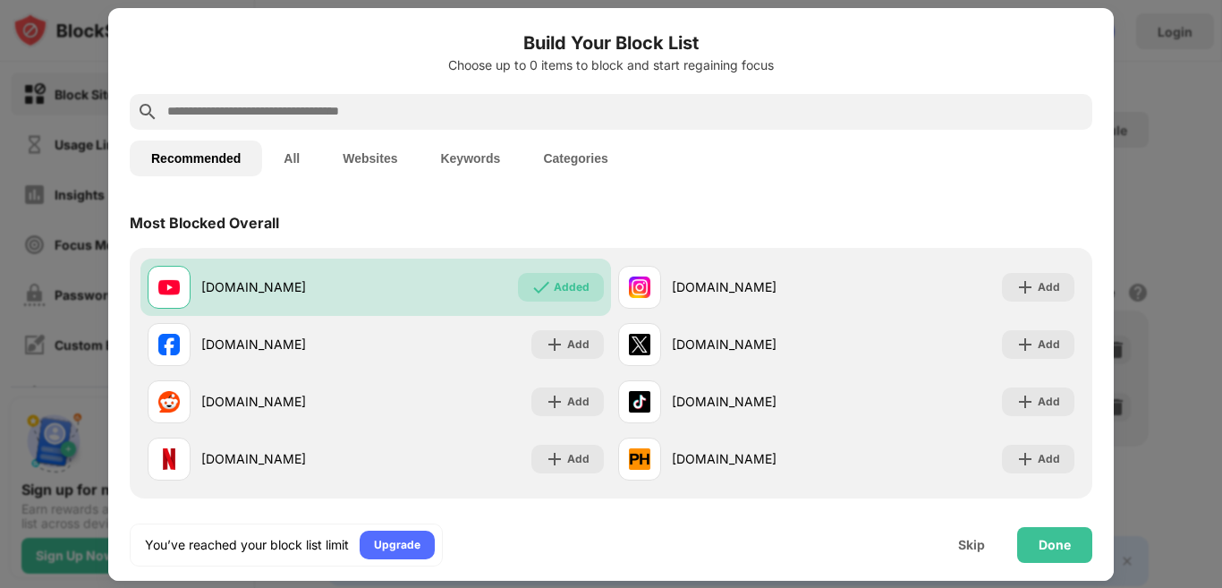
click at [1168, 109] on div at bounding box center [611, 294] width 1222 height 588
click at [21, 46] on div at bounding box center [611, 294] width 1222 height 588
